Goal: Transaction & Acquisition: Purchase product/service

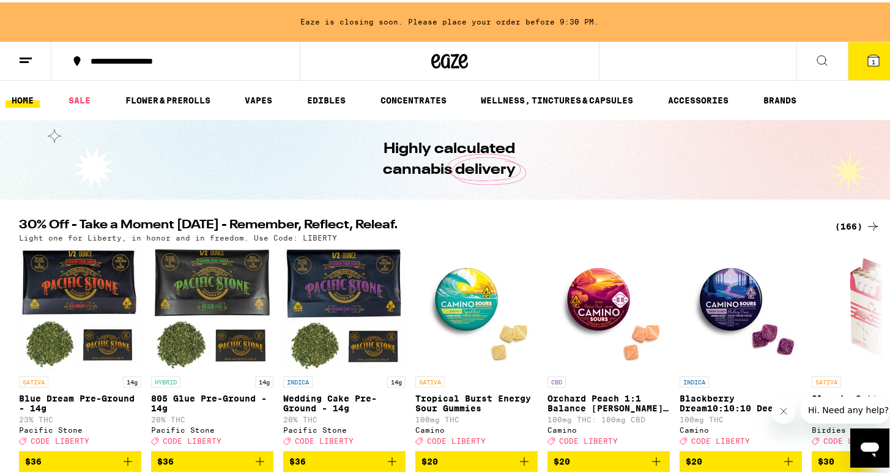
click at [848, 222] on div "(166)" at bounding box center [857, 224] width 45 height 15
